Goal: Task Accomplishment & Management: Complete application form

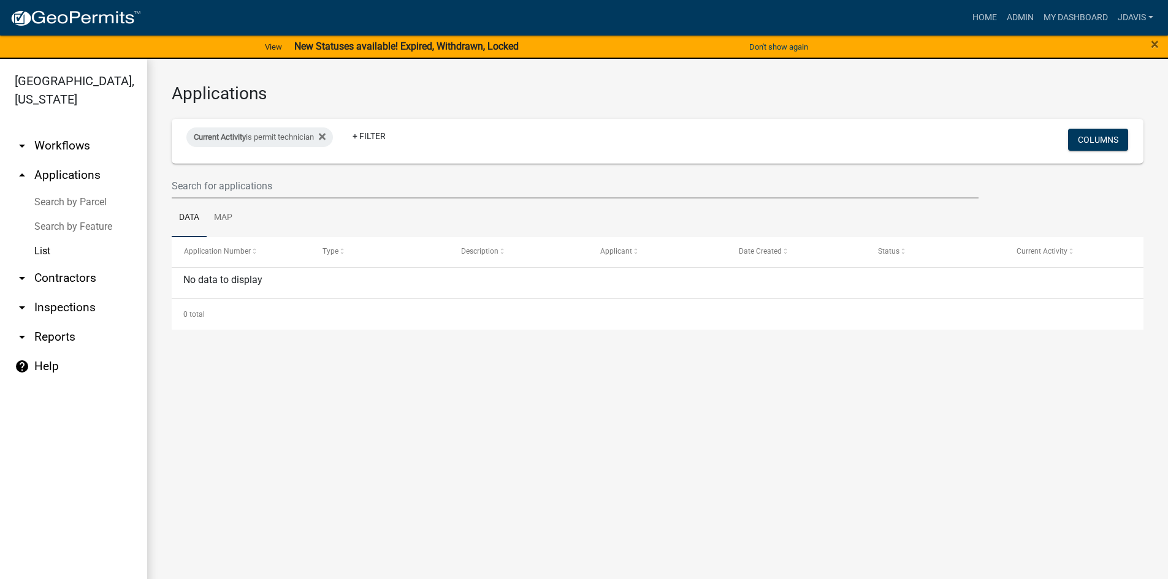
click at [95, 202] on link "Search by Parcel" at bounding box center [73, 202] width 147 height 25
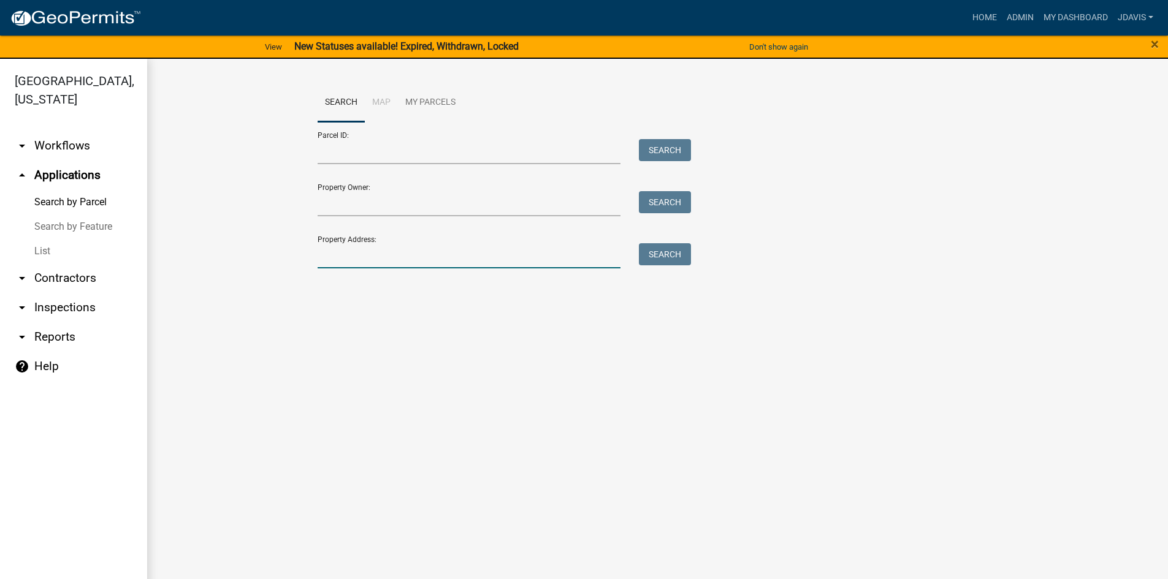
click at [436, 257] on input "Property Address:" at bounding box center [469, 255] width 303 height 25
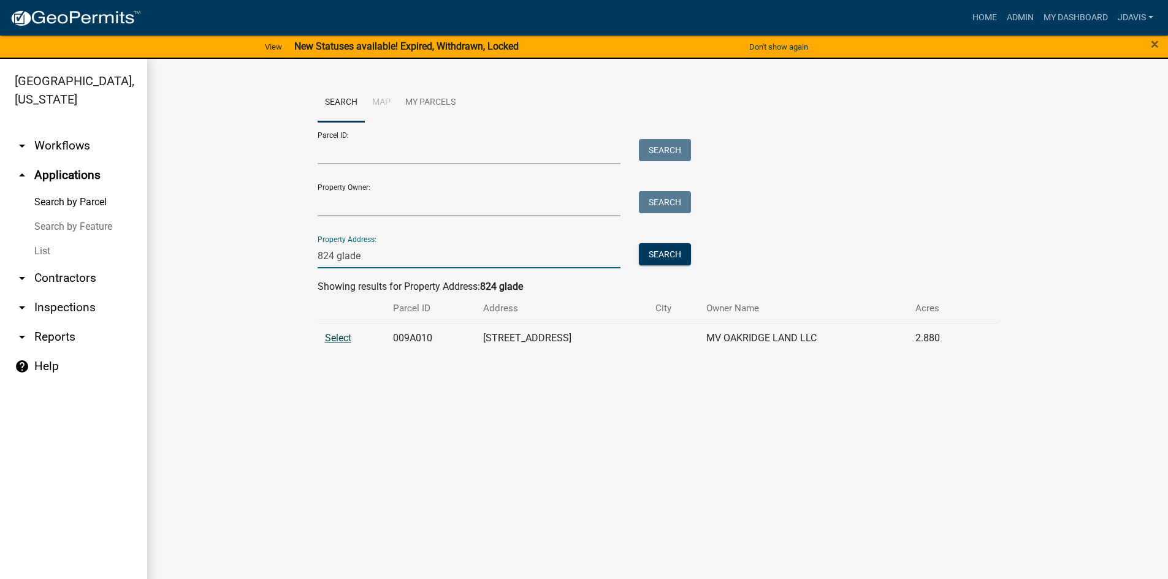
click at [340, 338] on span "Select" at bounding box center [338, 338] width 26 height 12
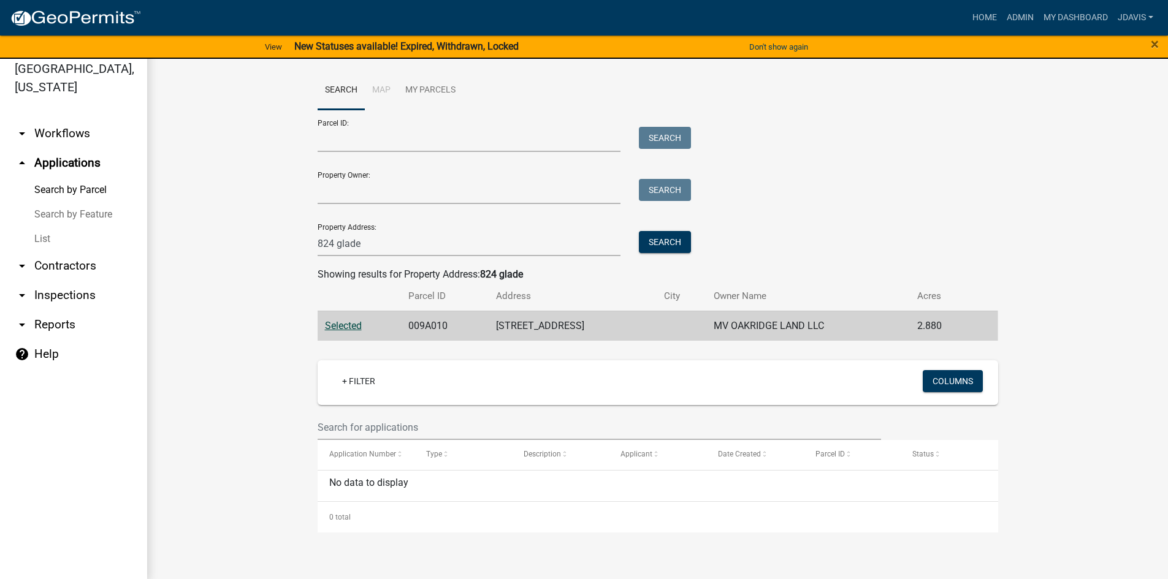
scroll to position [15, 0]
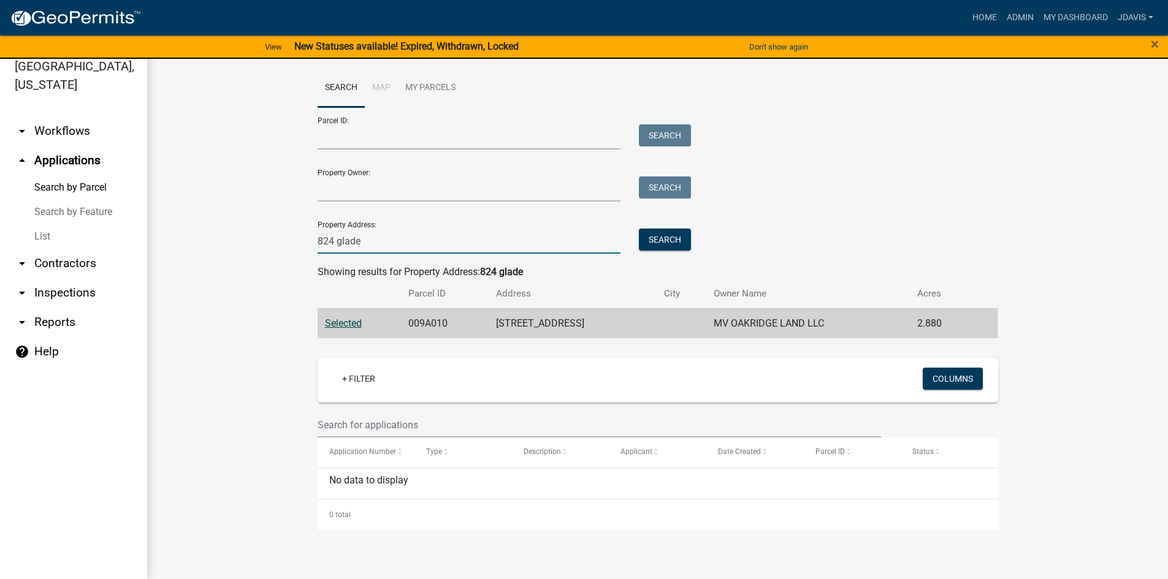
click at [367, 234] on input "824 glade" at bounding box center [469, 241] width 303 height 25
type input "8"
type input "[PERSON_NAME]"
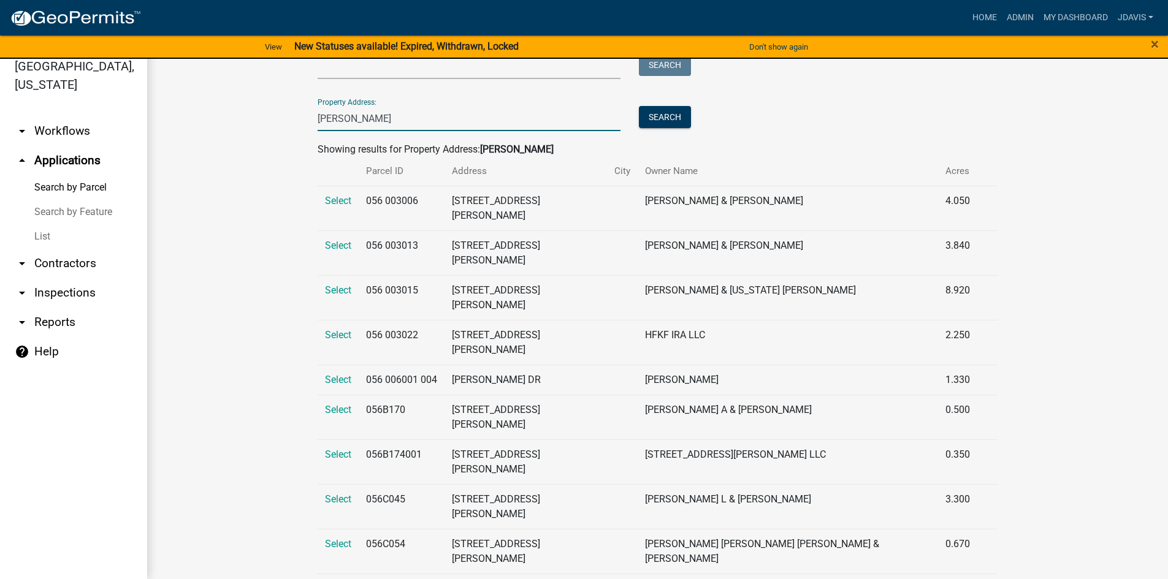
scroll to position [61, 0]
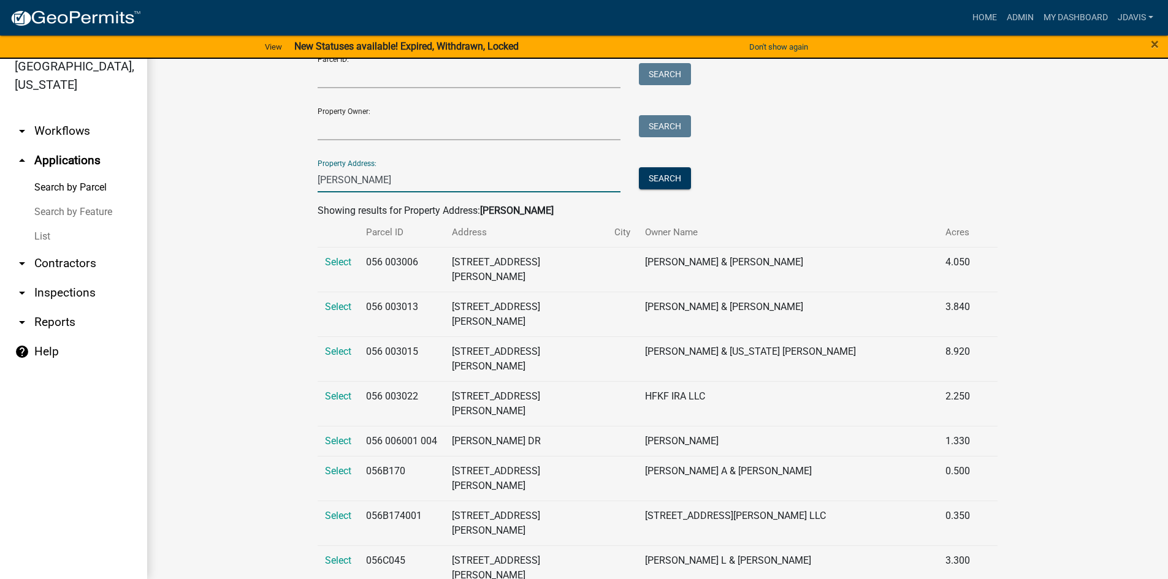
drag, startPoint x: 338, startPoint y: 181, endPoint x: 311, endPoint y: 188, distance: 27.7
drag, startPoint x: 344, startPoint y: 178, endPoint x: 250, endPoint y: 193, distance: 95.6
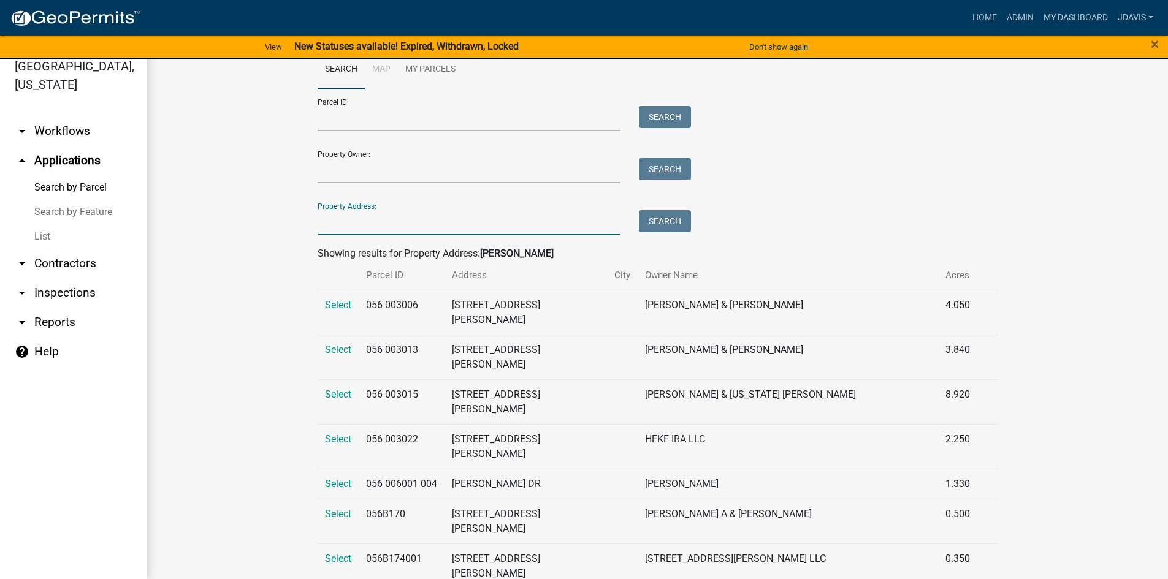
scroll to position [0, 0]
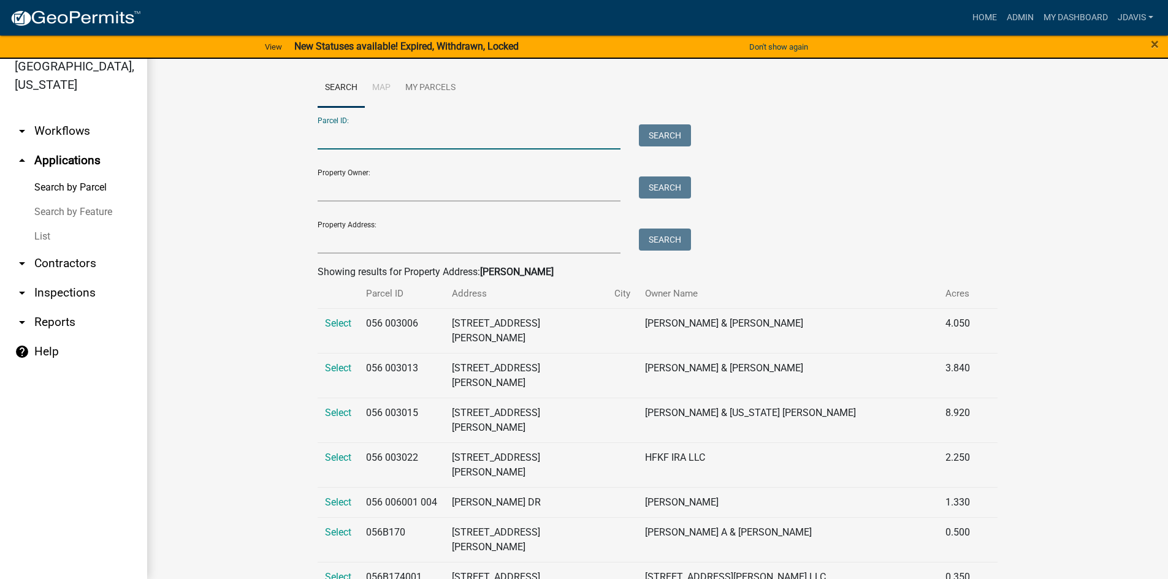
click at [359, 143] on input "Parcel ID:" at bounding box center [469, 136] width 303 height 25
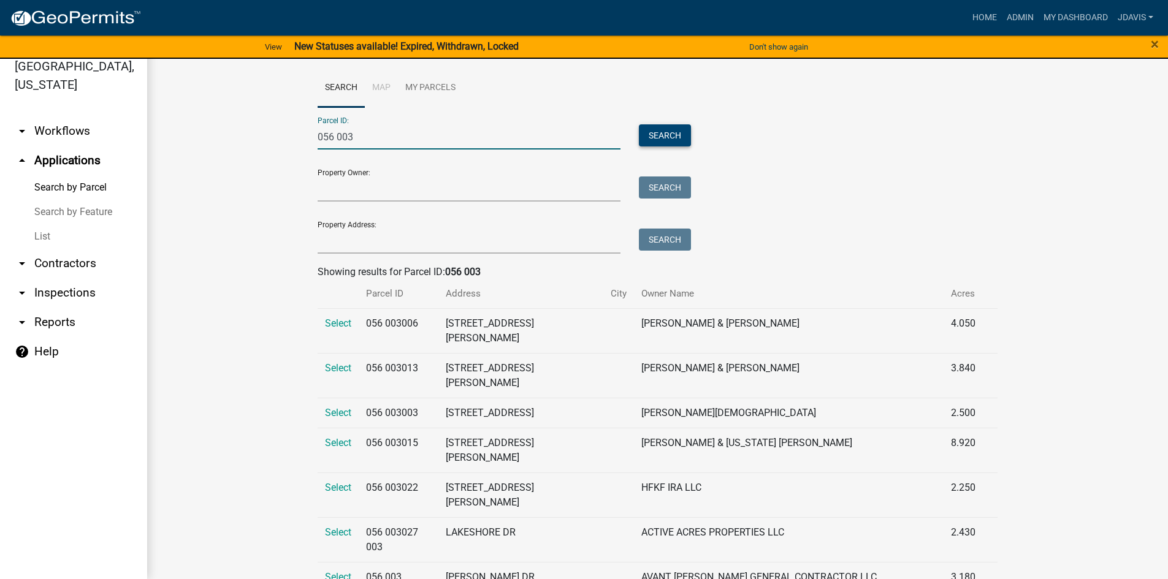
type input "056 003"
click at [658, 131] on button "Search" at bounding box center [665, 135] width 52 height 22
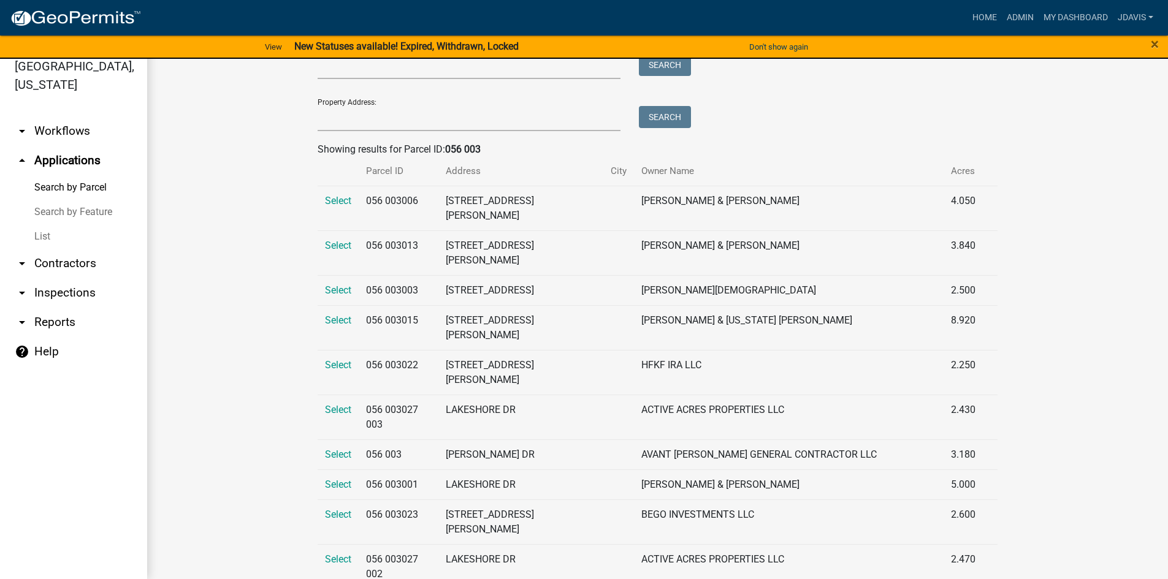
scroll to position [184, 0]
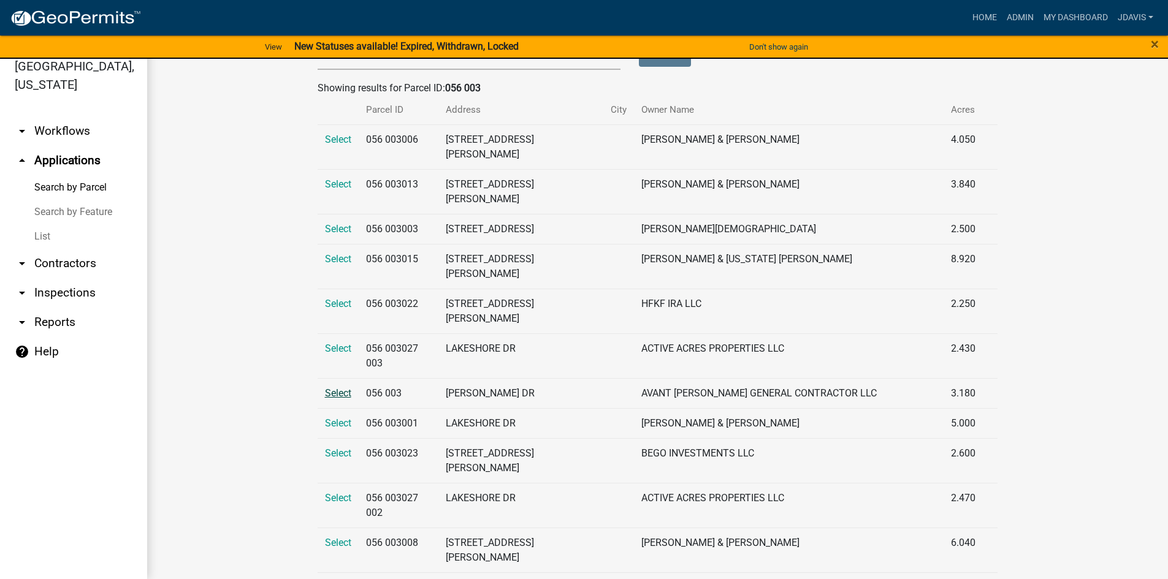
click at [335, 387] on span "Select" at bounding box center [338, 393] width 26 height 12
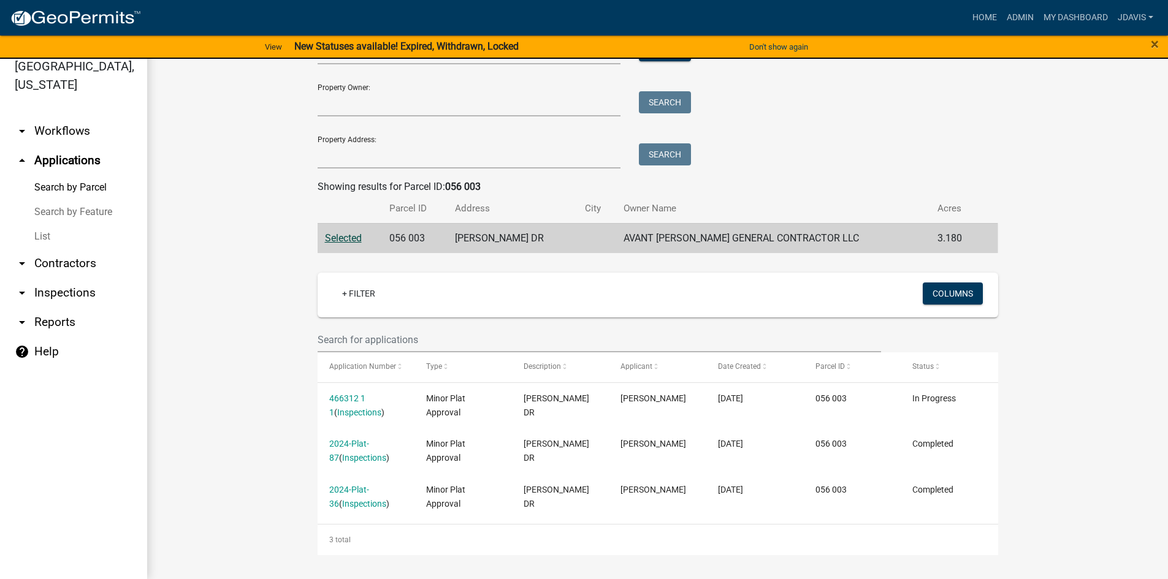
scroll to position [86, 0]
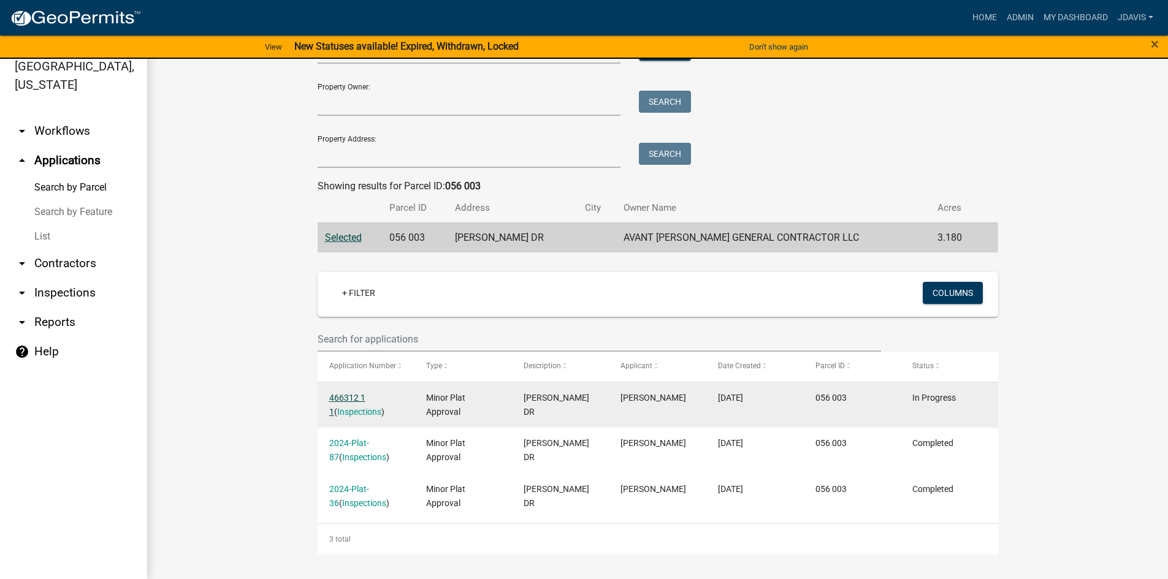
click at [349, 397] on link "466312 1 1" at bounding box center [347, 405] width 36 height 24
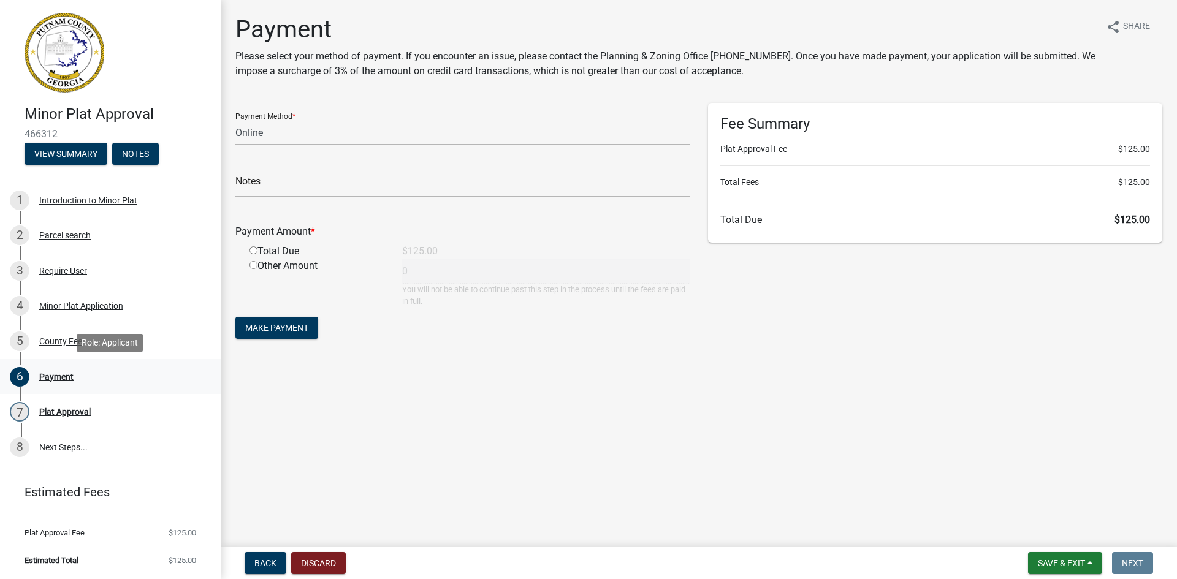
click at [55, 373] on div "Payment" at bounding box center [56, 377] width 34 height 9
click at [94, 152] on button "View Summary" at bounding box center [66, 154] width 83 height 22
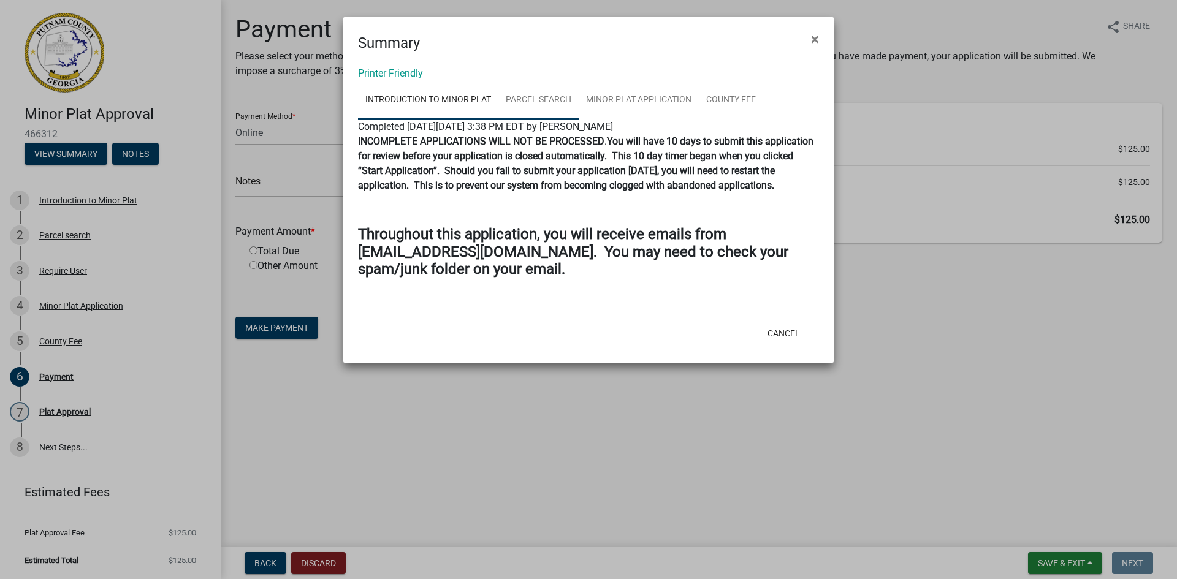
click at [559, 99] on link "Parcel search" at bounding box center [538, 100] width 80 height 39
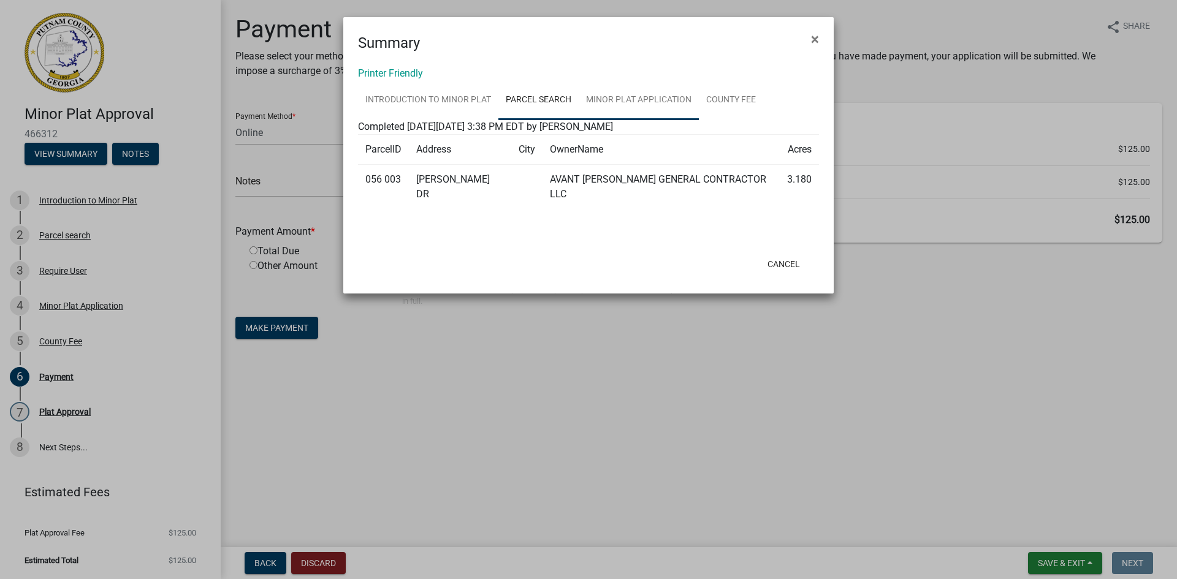
click at [650, 99] on link "Minor Plat Application" at bounding box center [639, 100] width 120 height 39
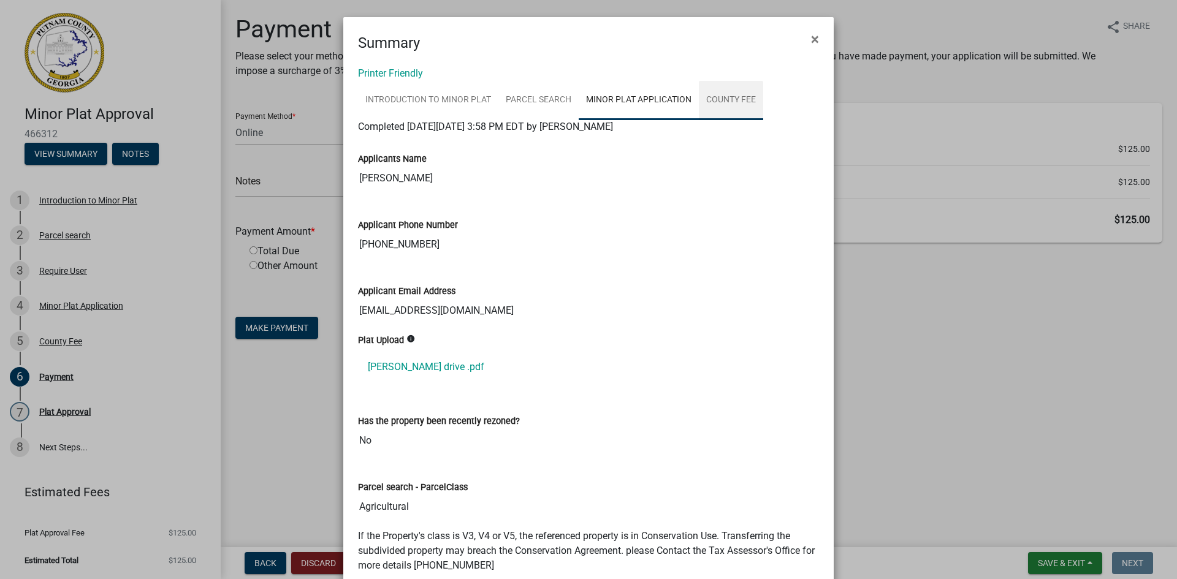
click at [739, 106] on link "County Fee" at bounding box center [731, 100] width 64 height 39
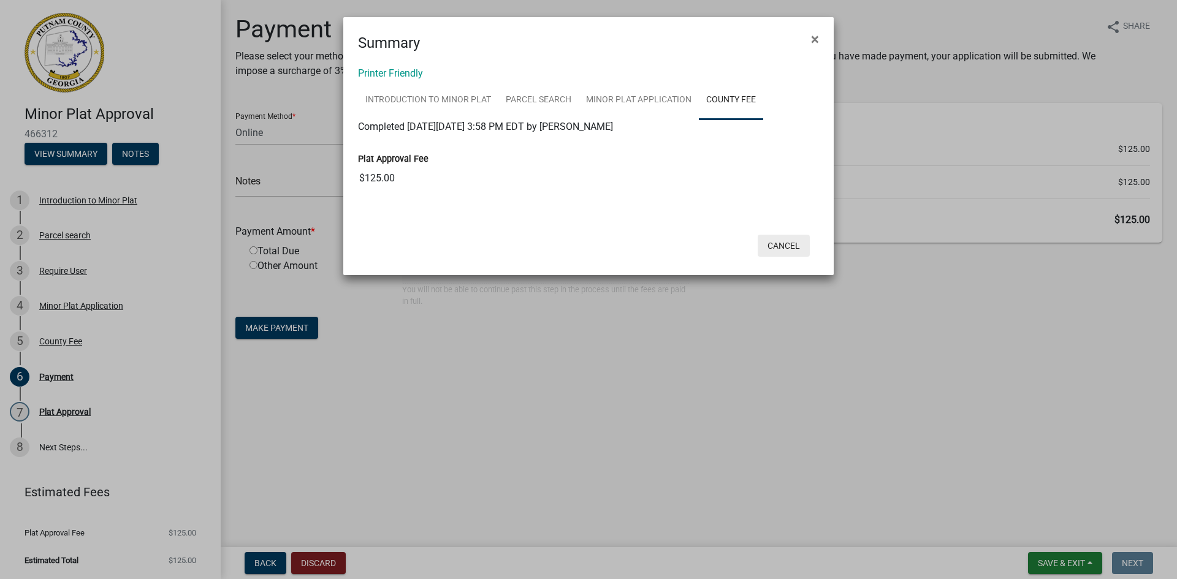
click at [790, 243] on button "Cancel" at bounding box center [784, 246] width 52 height 22
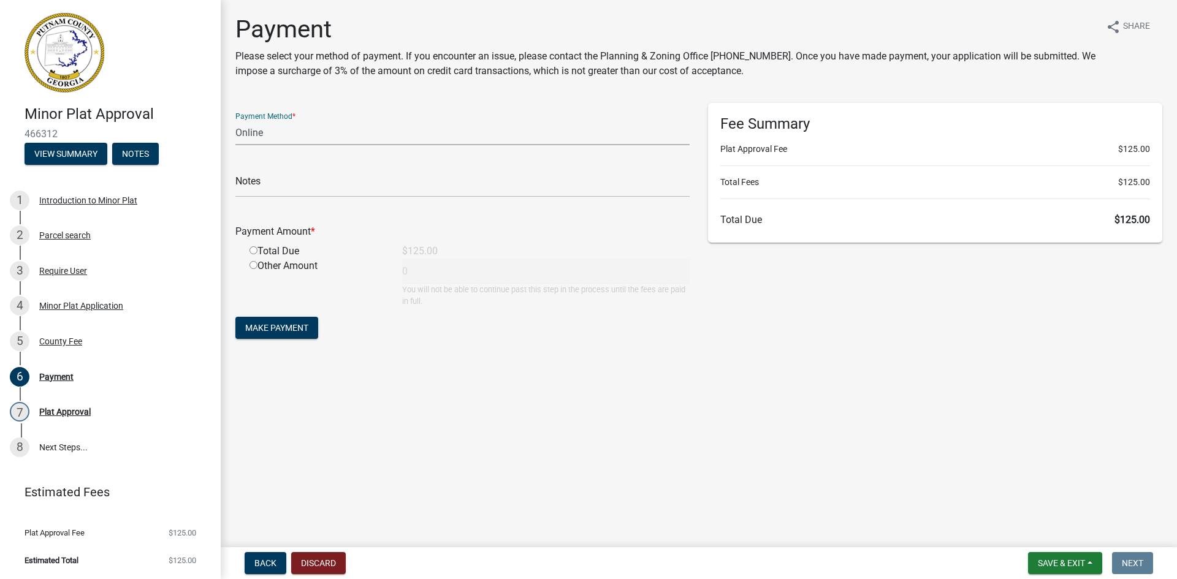
click at [317, 127] on select "Credit Card POS Check Cash Online" at bounding box center [462, 132] width 454 height 25
select select "0: 2"
click at [235, 120] on select "Credit Card POS Check Cash Online" at bounding box center [462, 132] width 454 height 25
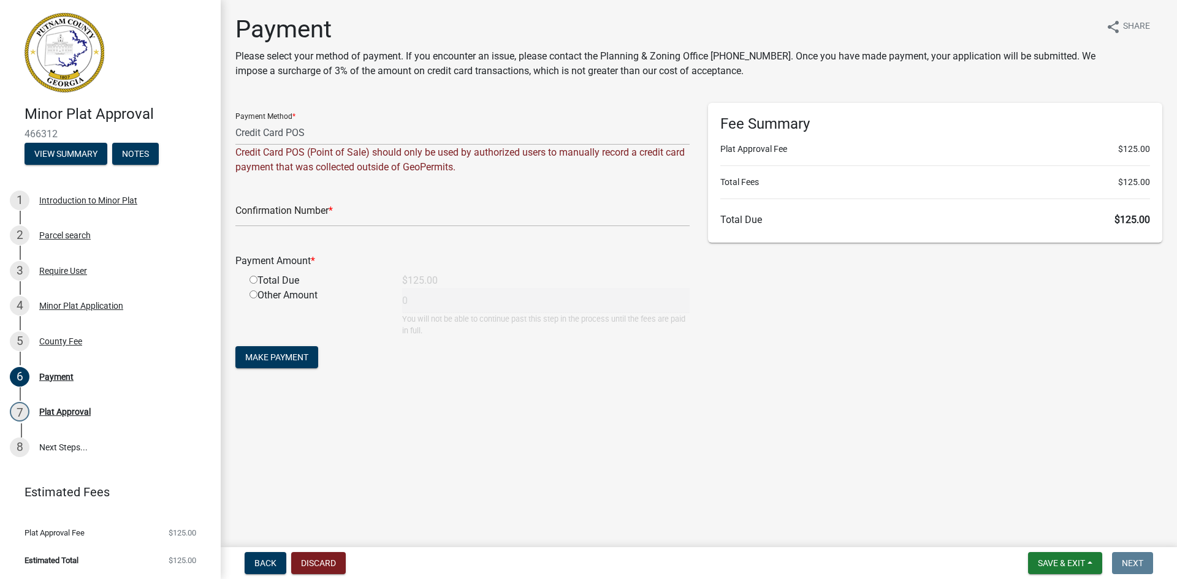
drag, startPoint x: 268, startPoint y: 194, endPoint x: 268, endPoint y: 207, distance: 12.9
click at [268, 195] on div "Confirmation Number *" at bounding box center [462, 205] width 454 height 42
click at [268, 207] on input "text" at bounding box center [462, 214] width 454 height 25
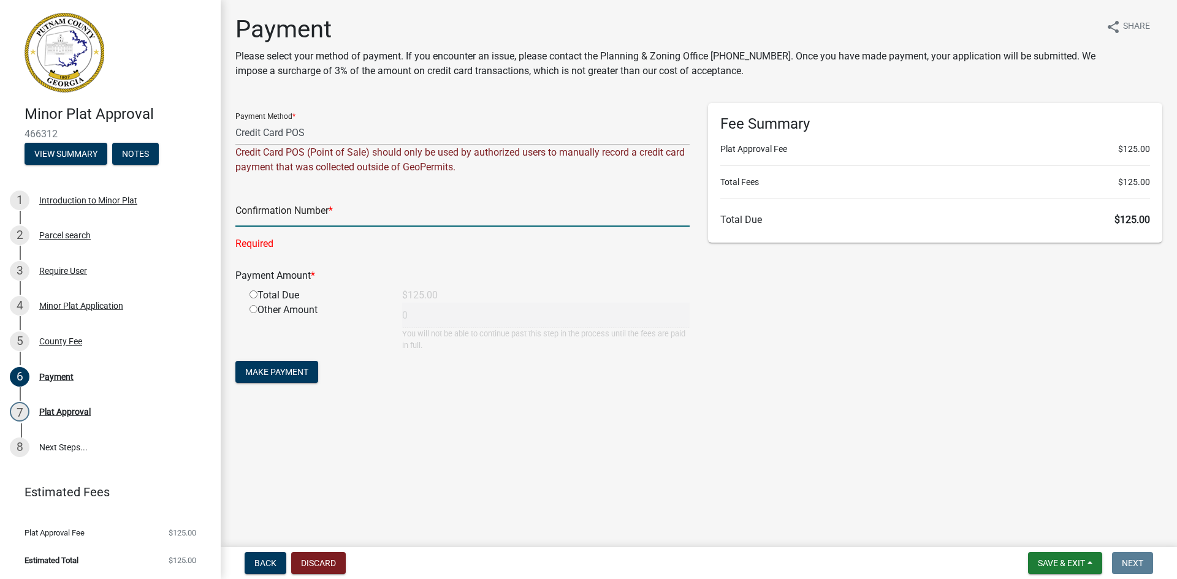
click at [297, 208] on input "text" at bounding box center [462, 214] width 454 height 25
click at [341, 208] on input "text" at bounding box center [462, 214] width 454 height 25
type input "r"
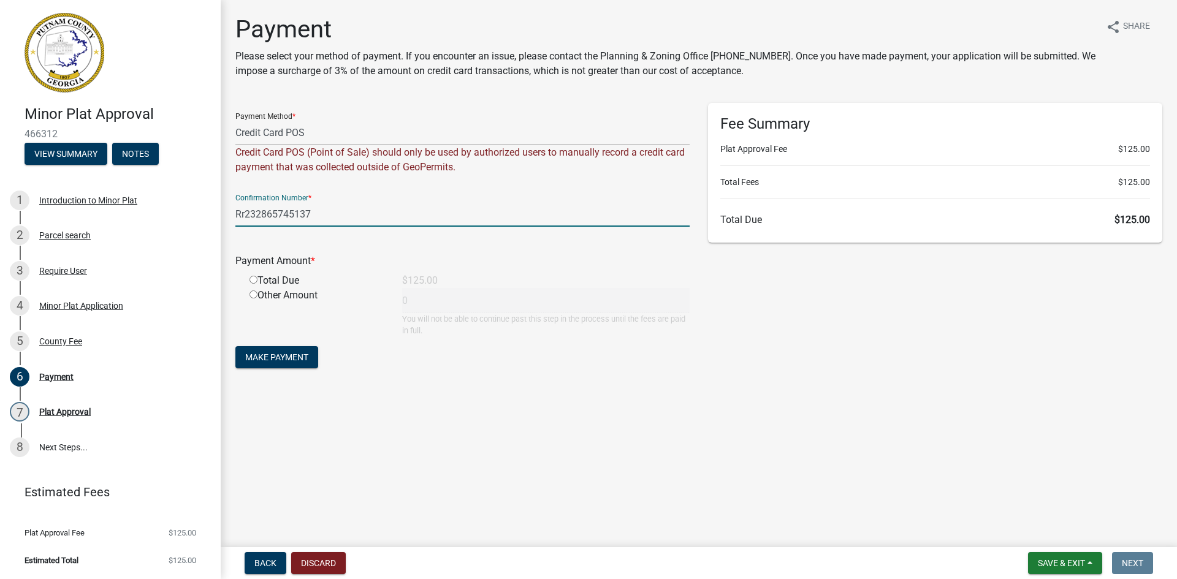
type input "Rr232865745137"
click at [254, 281] on input "radio" at bounding box center [253, 280] width 8 height 8
radio input "true"
type input "125"
click at [250, 219] on input "Rr232865745137" at bounding box center [462, 214] width 454 height 25
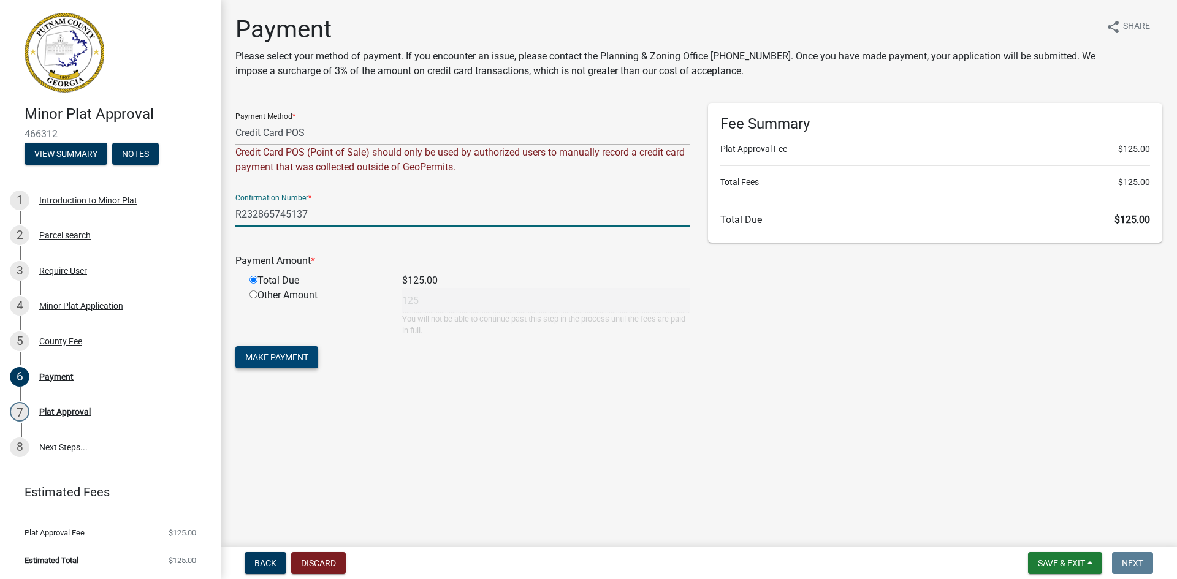
type input "R232865745137"
click at [282, 360] on span "Make Payment" at bounding box center [276, 357] width 63 height 10
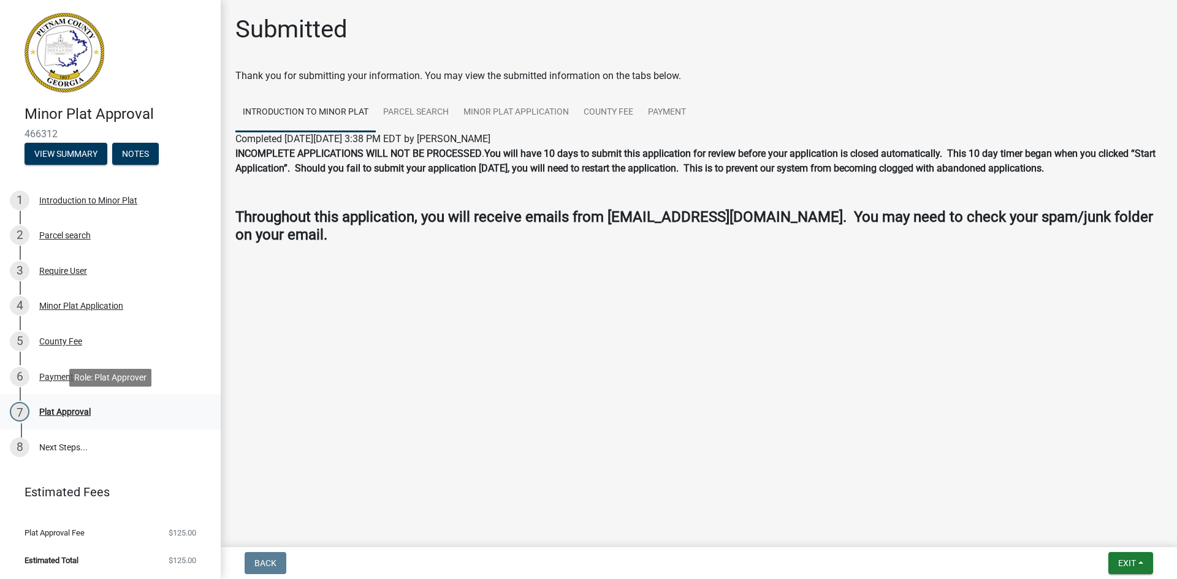
click at [79, 411] on div "Plat Approval" at bounding box center [64, 412] width 51 height 9
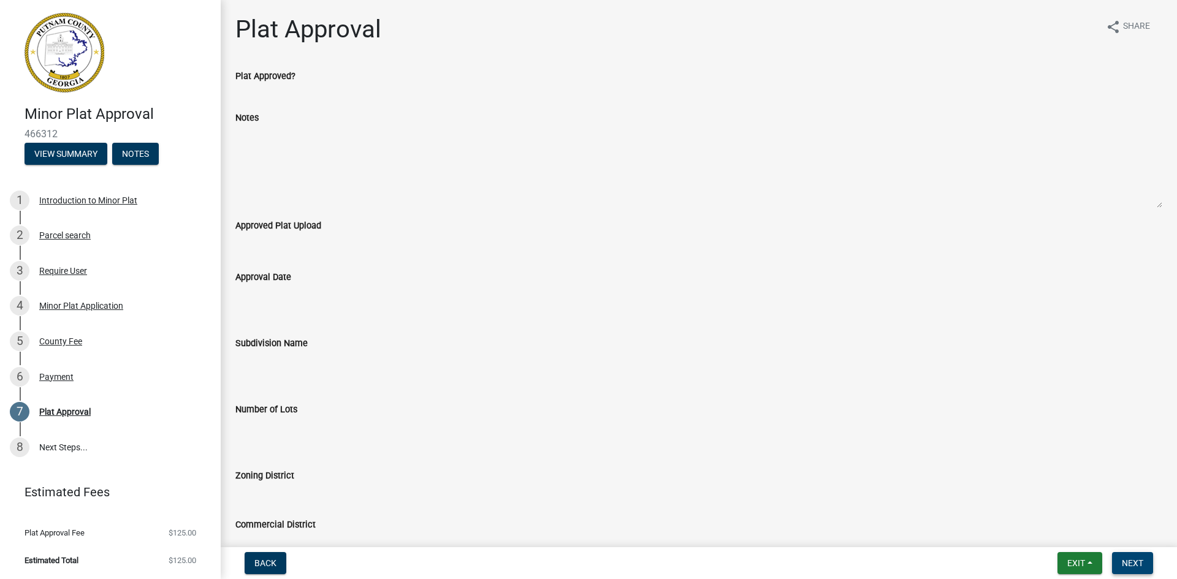
click at [1125, 558] on span "Next" at bounding box center [1132, 563] width 21 height 10
click at [1071, 566] on span "Exit" at bounding box center [1076, 563] width 18 height 10
click at [1072, 538] on button "Save & Exit" at bounding box center [1053, 531] width 98 height 29
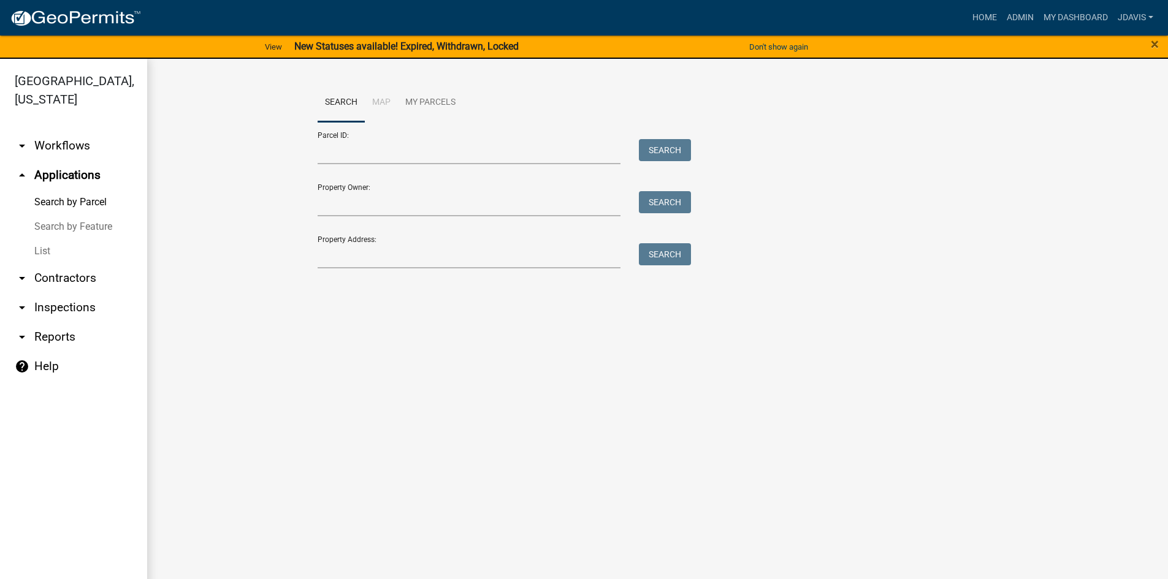
click at [38, 251] on link "List" at bounding box center [73, 251] width 147 height 25
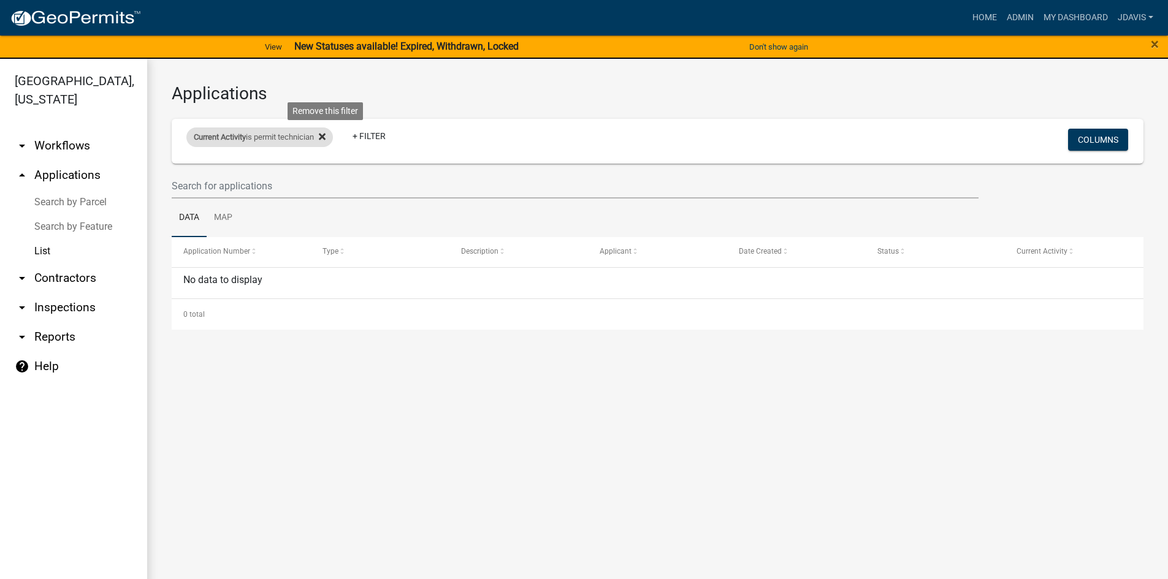
click at [325, 140] on icon at bounding box center [322, 137] width 7 height 10
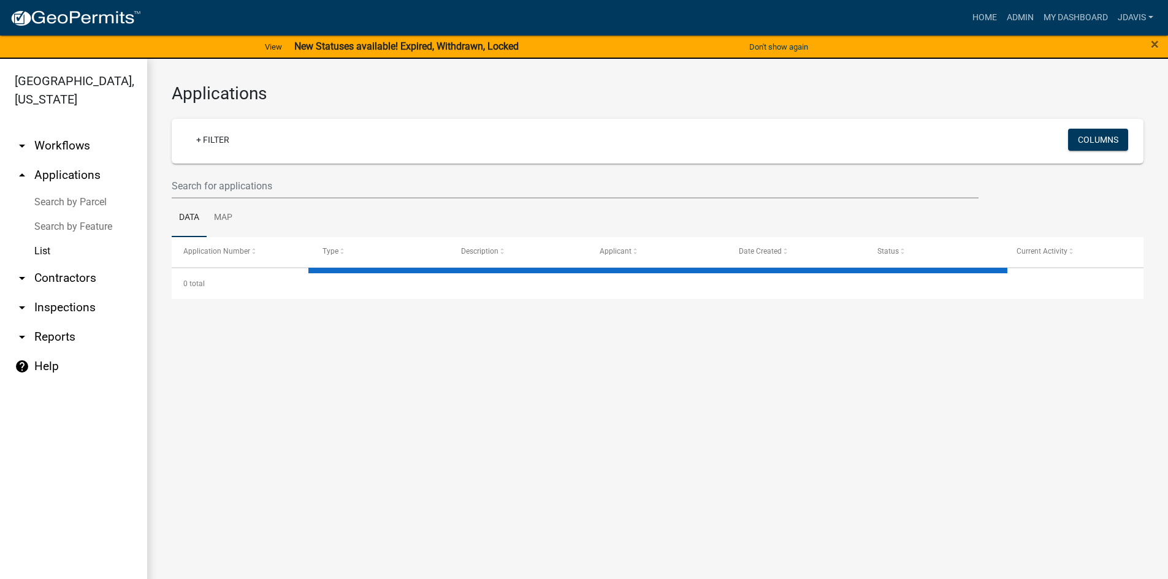
select select "2: 50"
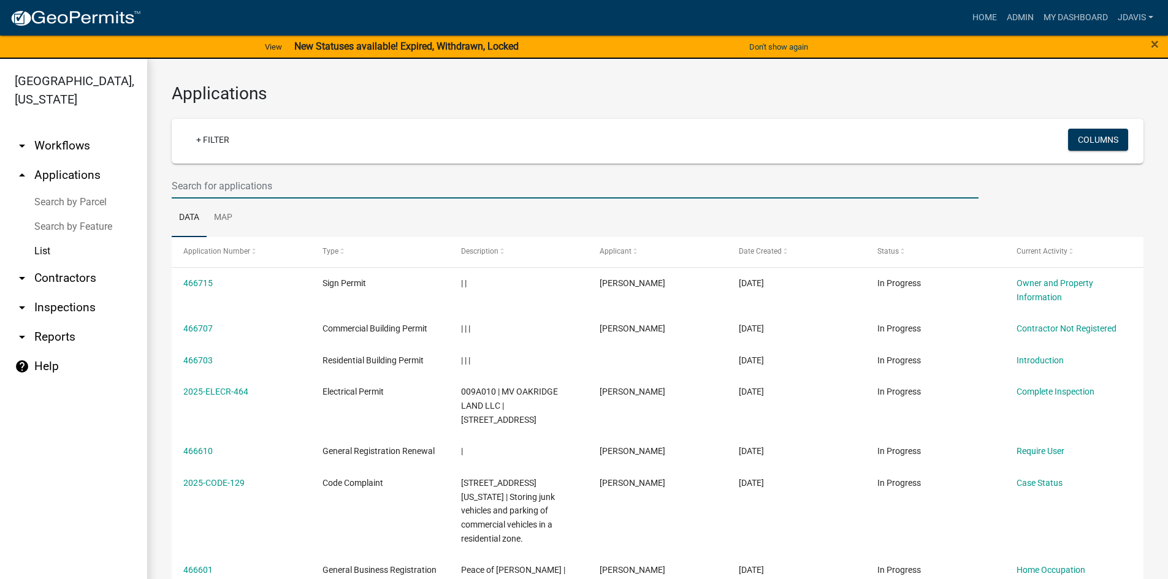
click at [290, 184] on input "text" at bounding box center [575, 185] width 807 height 25
type input "[PERSON_NAME]"
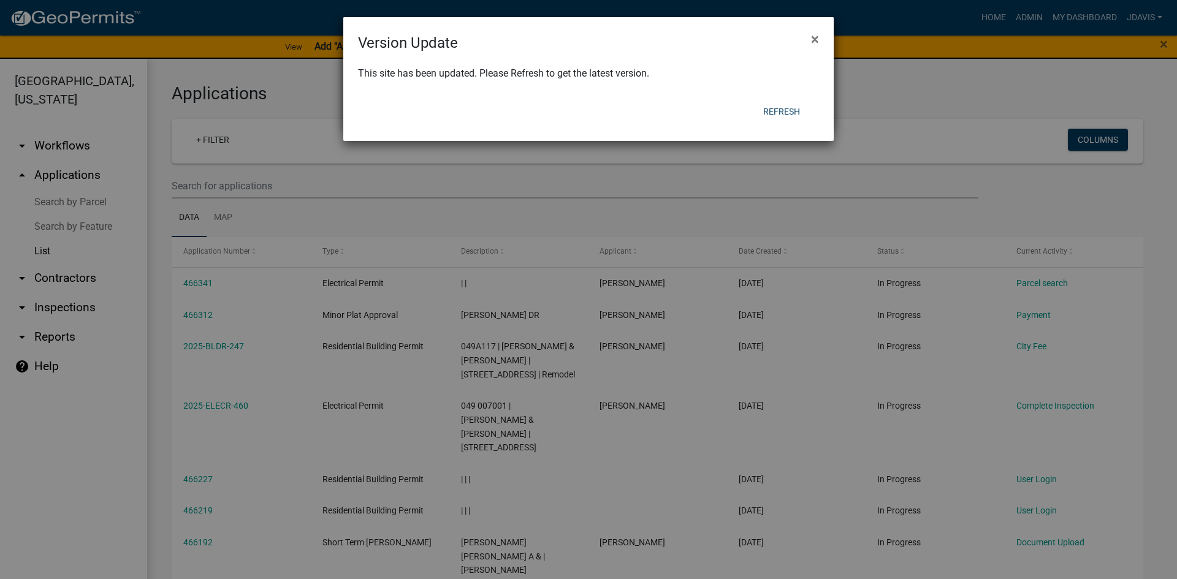
select select "2: 50"
click at [778, 110] on button "Refresh" at bounding box center [781, 112] width 56 height 22
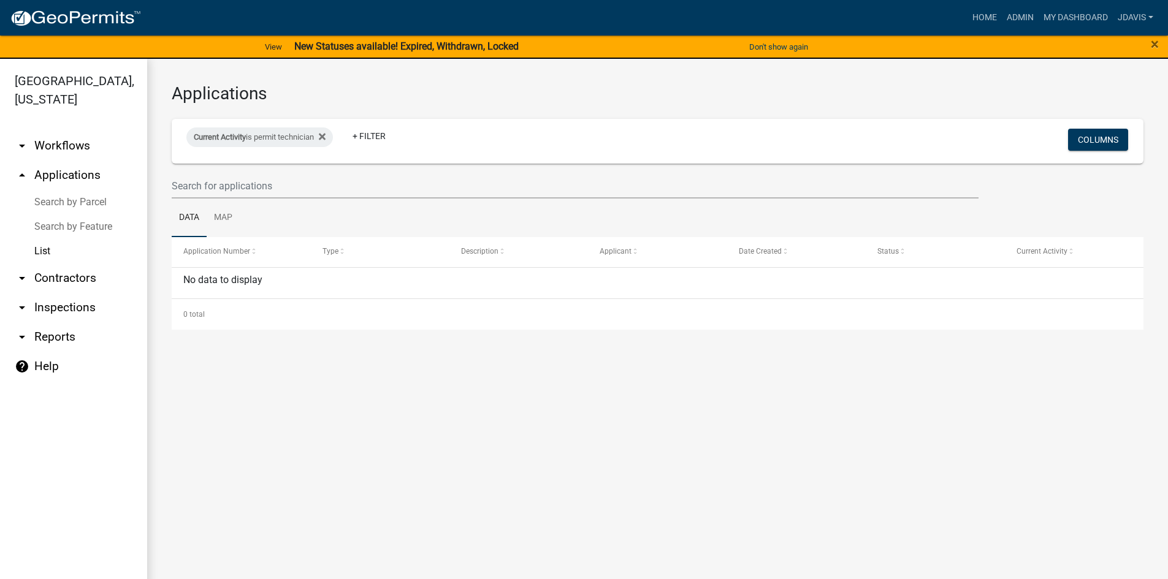
click at [44, 249] on link "List" at bounding box center [73, 251] width 147 height 25
click at [78, 200] on link "Search by Parcel" at bounding box center [73, 202] width 147 height 25
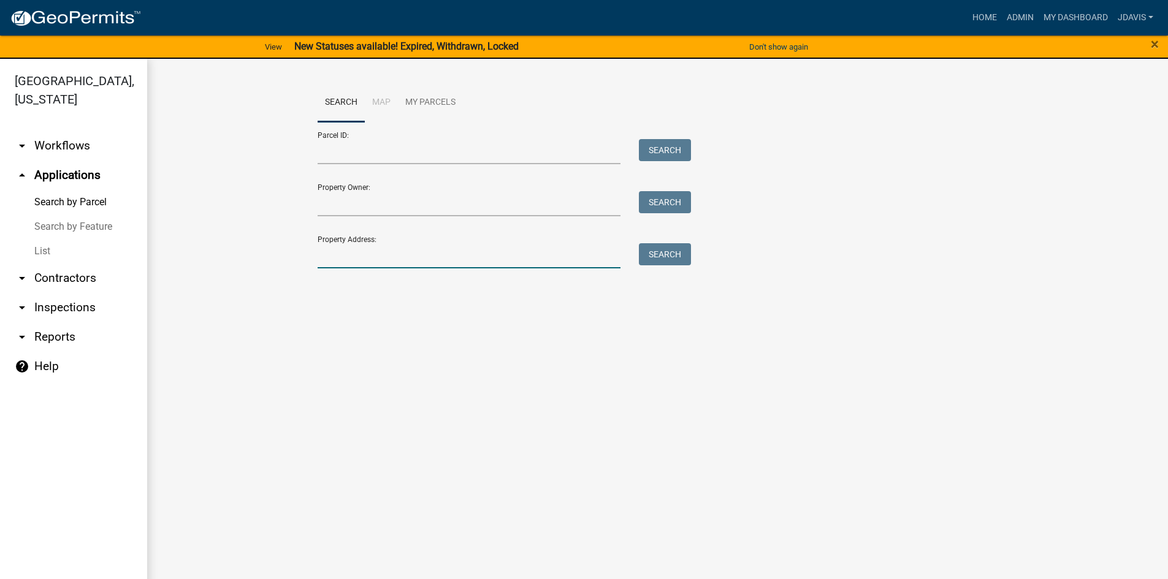
click at [402, 254] on input "Property Address:" at bounding box center [469, 255] width 303 height 25
